Goal: Task Accomplishment & Management: Complete application form

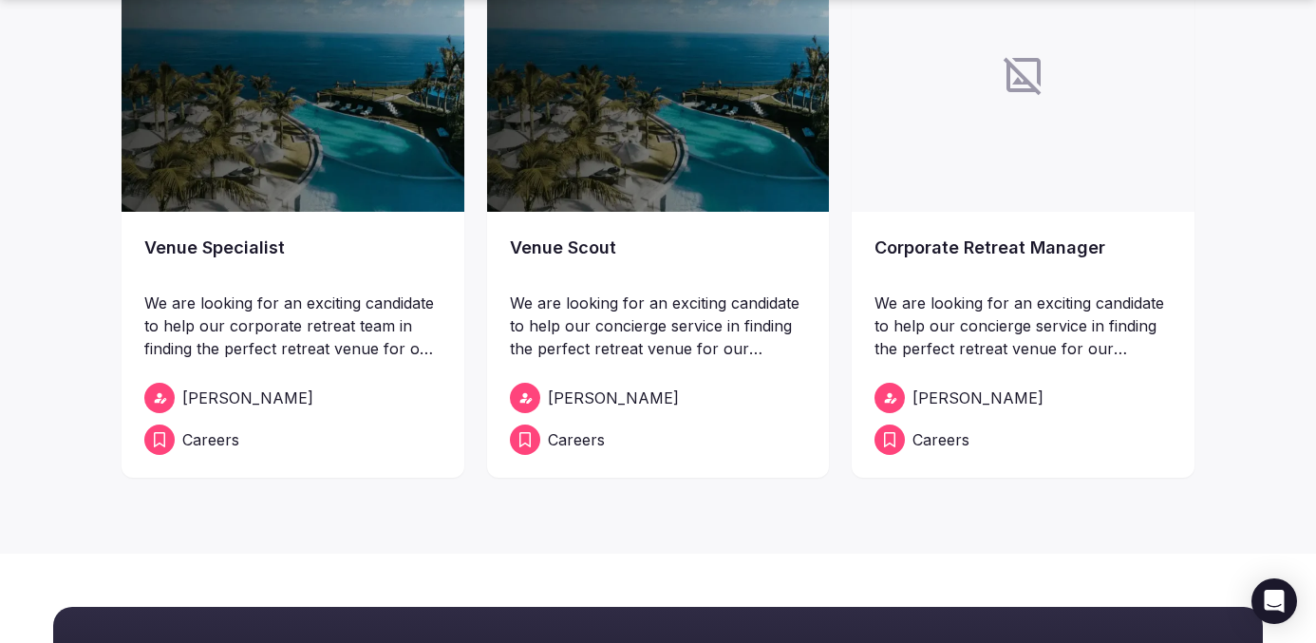
scroll to position [320, 0]
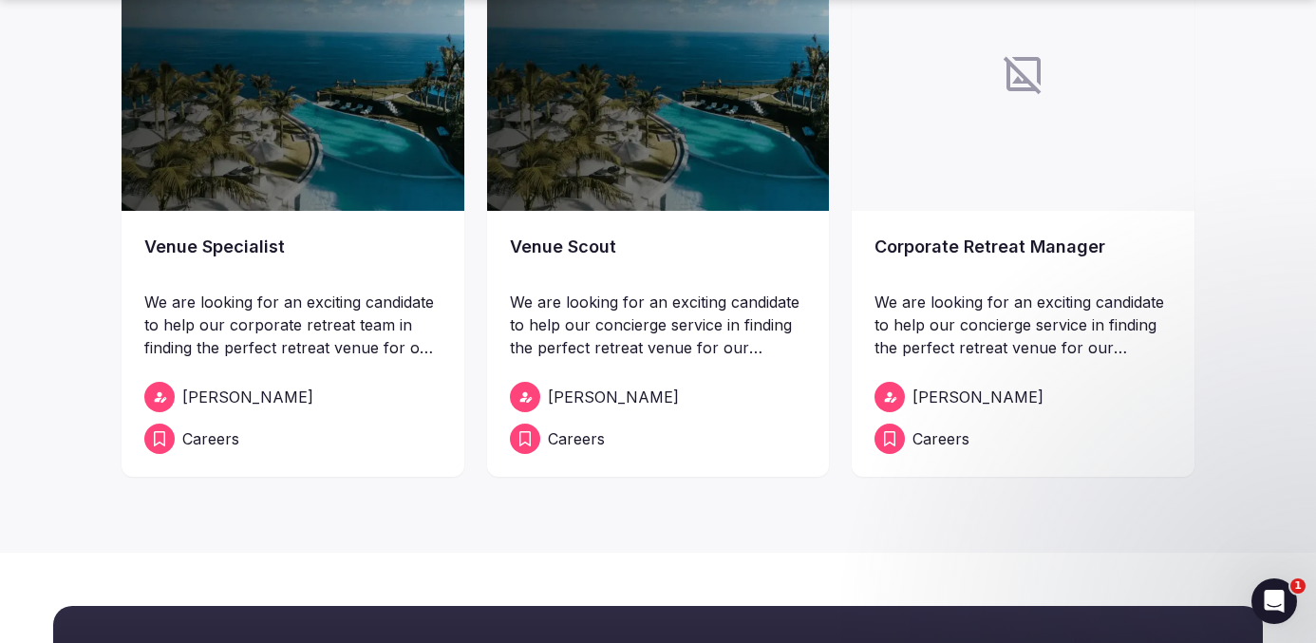
click at [200, 74] on img at bounding box center [293, 73] width 343 height 273
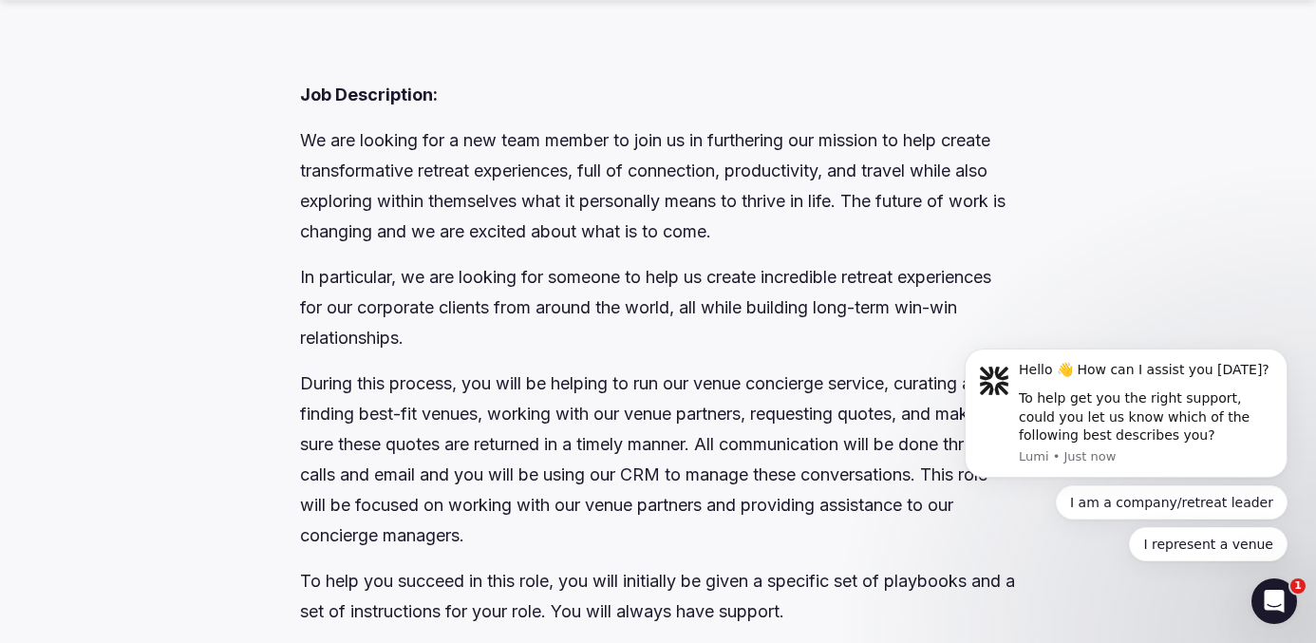
scroll to position [1416, 0]
click at [1274, 355] on button "Dismiss notification" at bounding box center [1281, 354] width 25 height 25
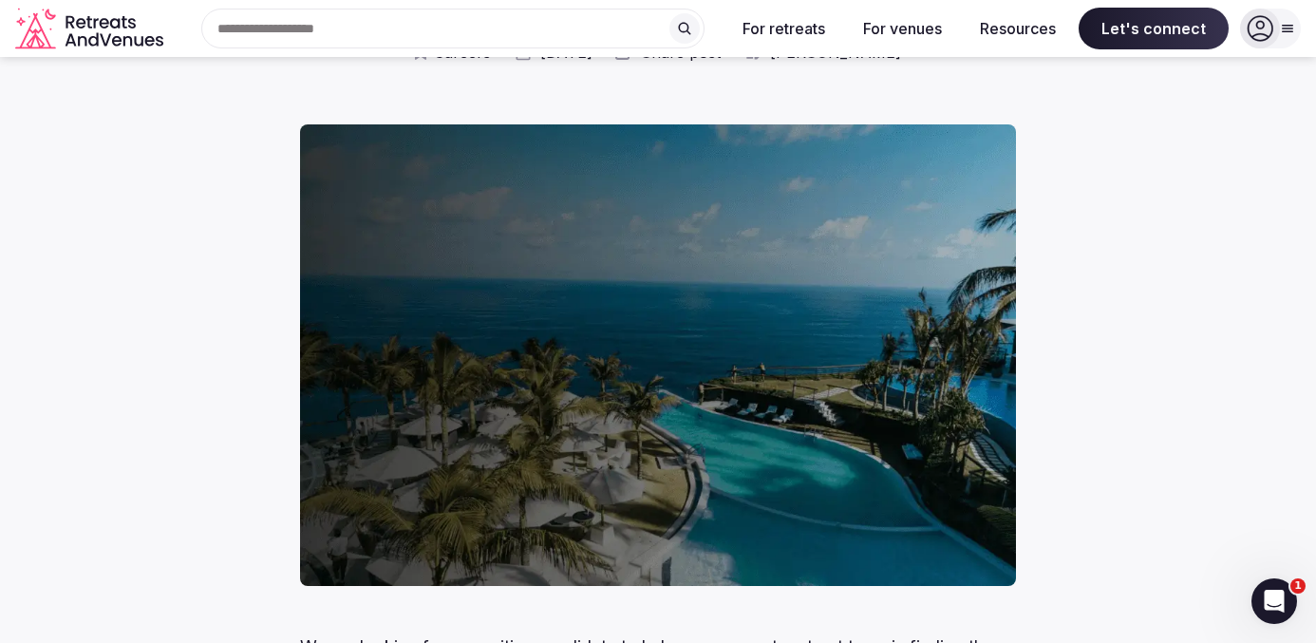
scroll to position [0, 0]
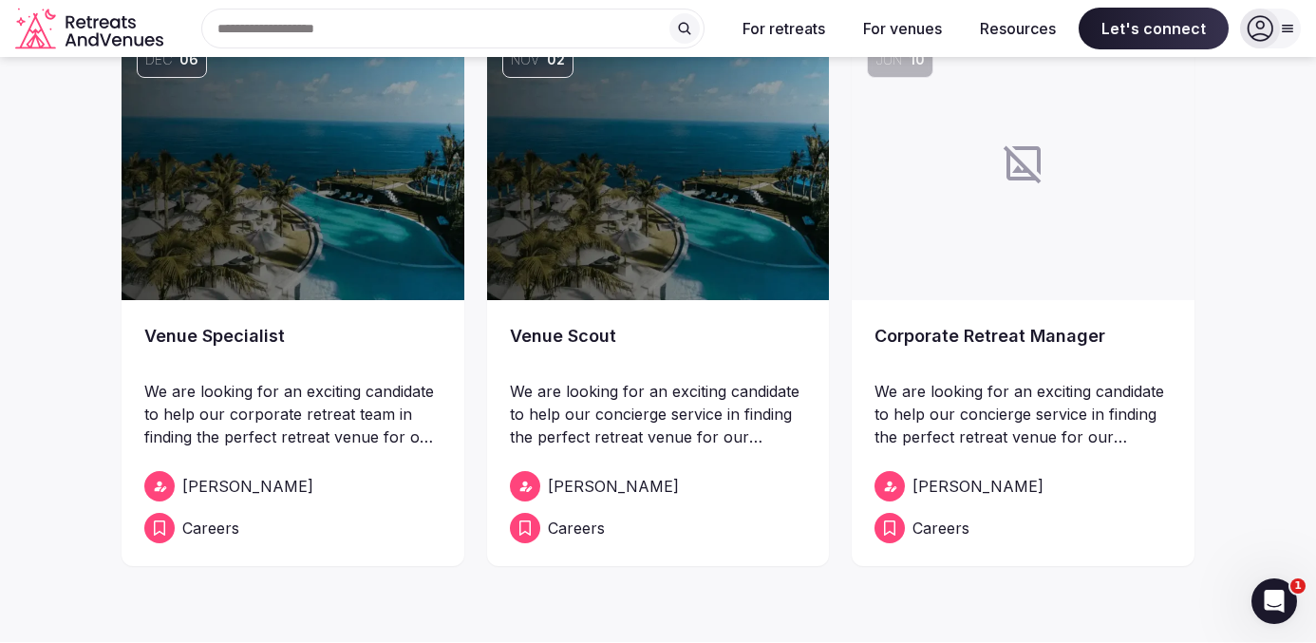
scroll to position [223, 0]
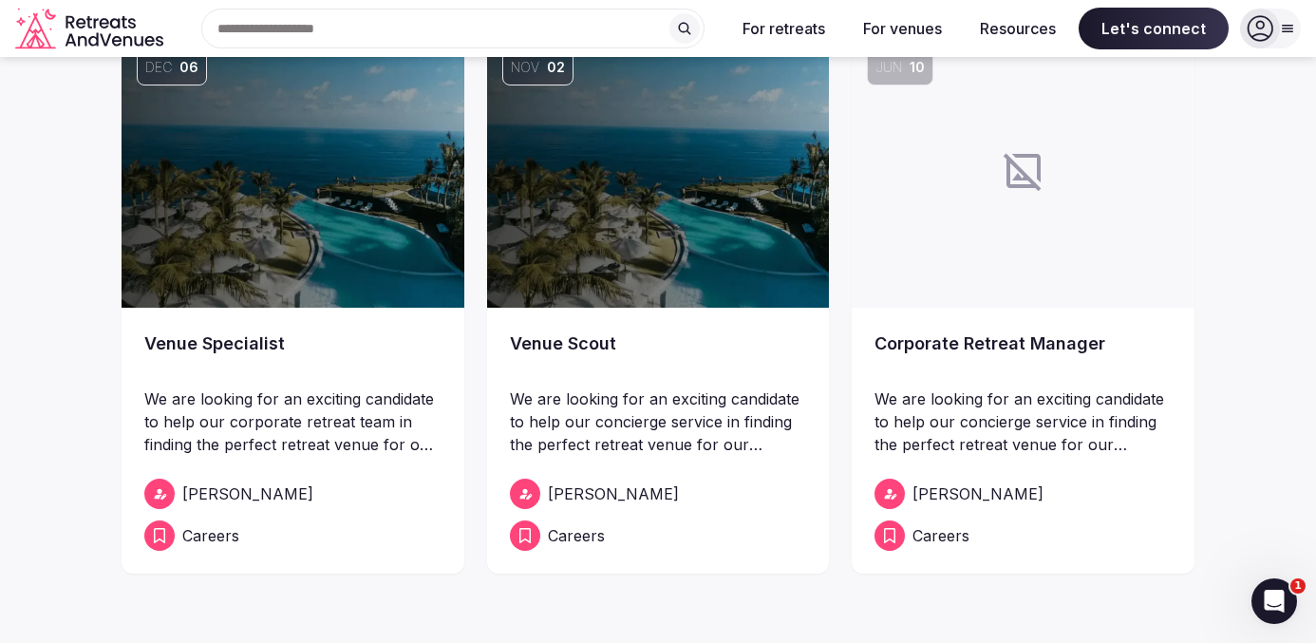
click at [718, 219] on img at bounding box center [658, 170] width 343 height 273
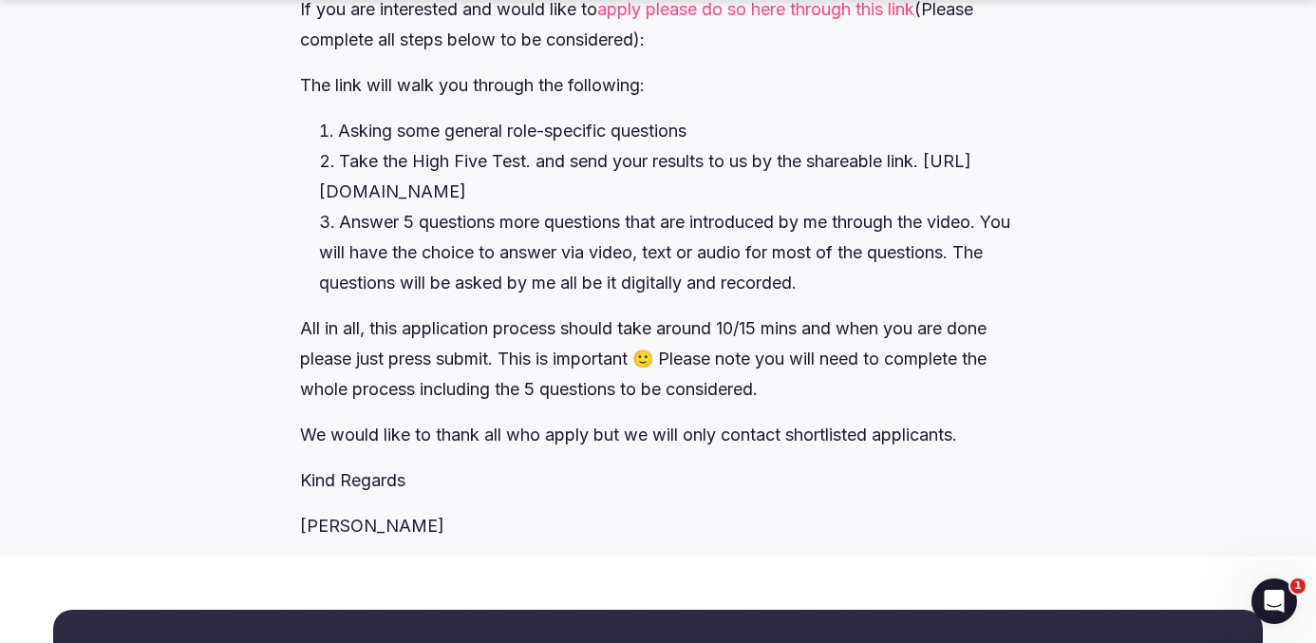
scroll to position [3869, 0]
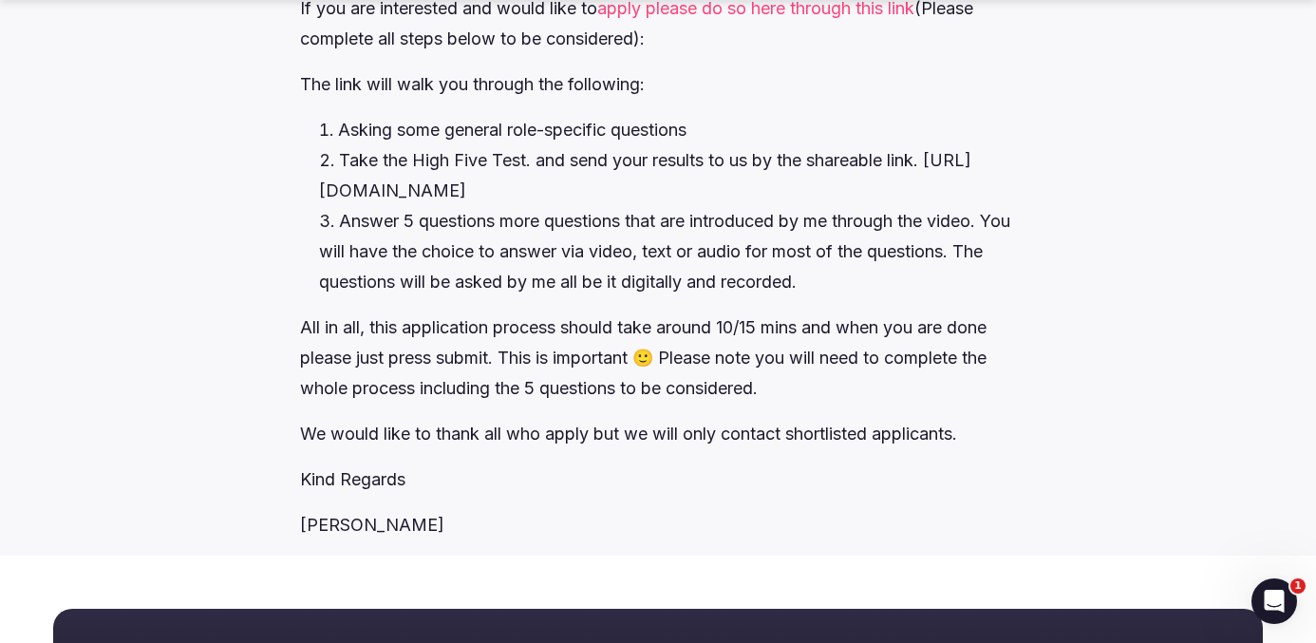
click at [822, 18] on link "apply please do so here through this link" at bounding box center [755, 8] width 317 height 20
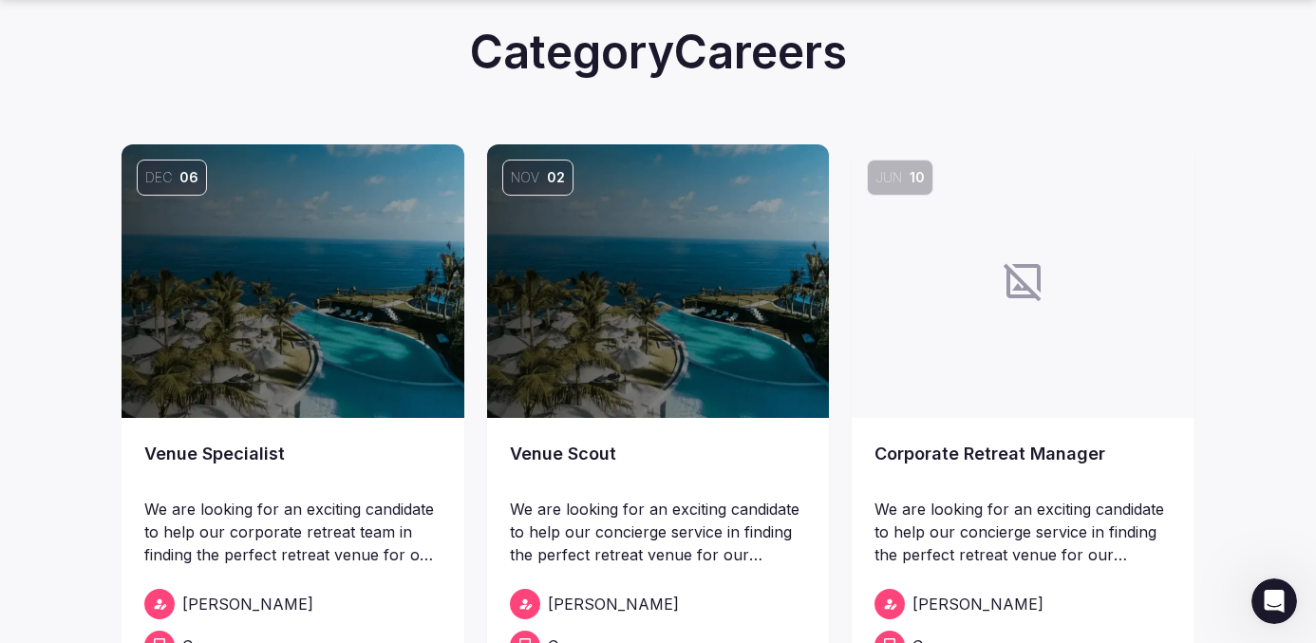
scroll to position [366, 0]
